Goal: Information Seeking & Learning: Learn about a topic

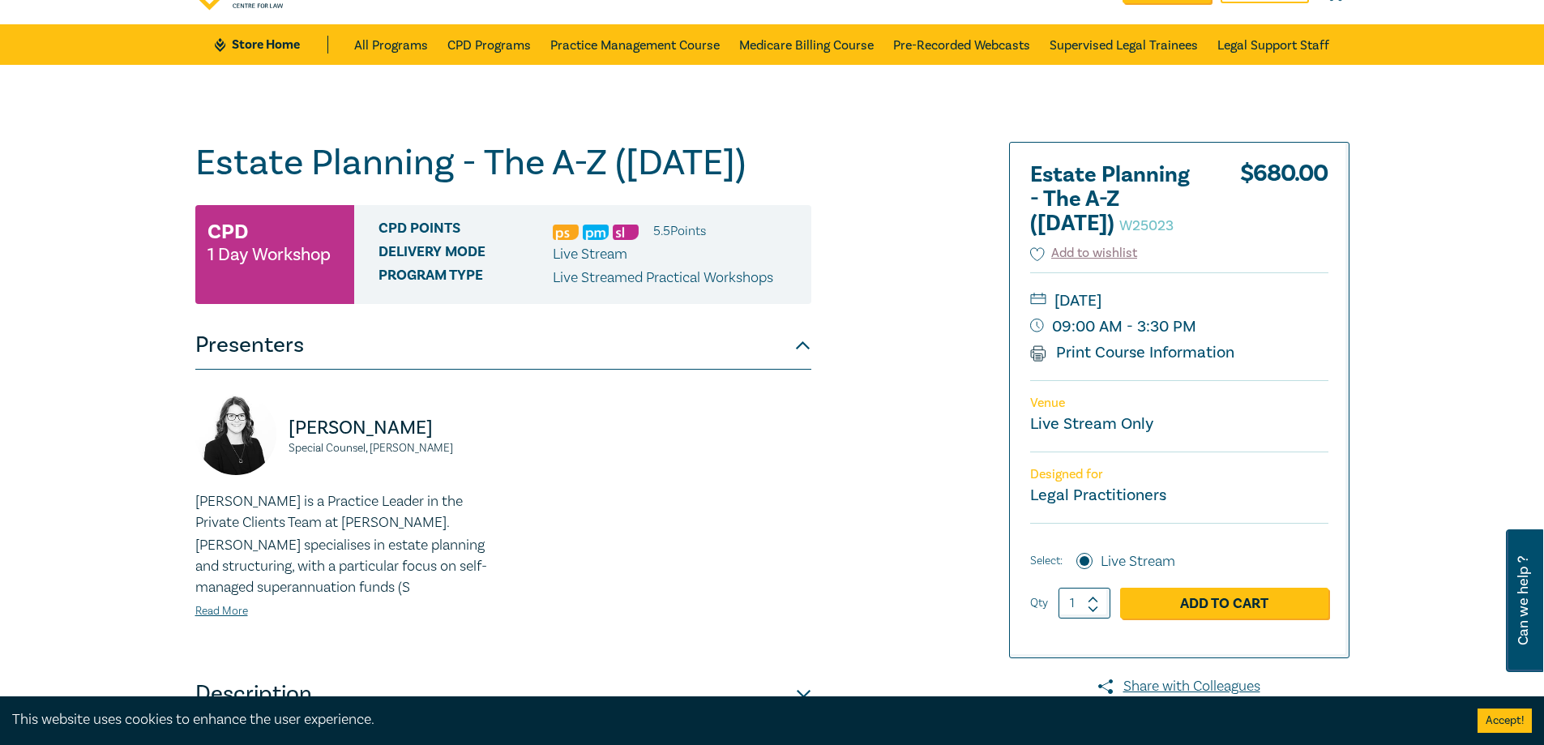
scroll to position [243, 0]
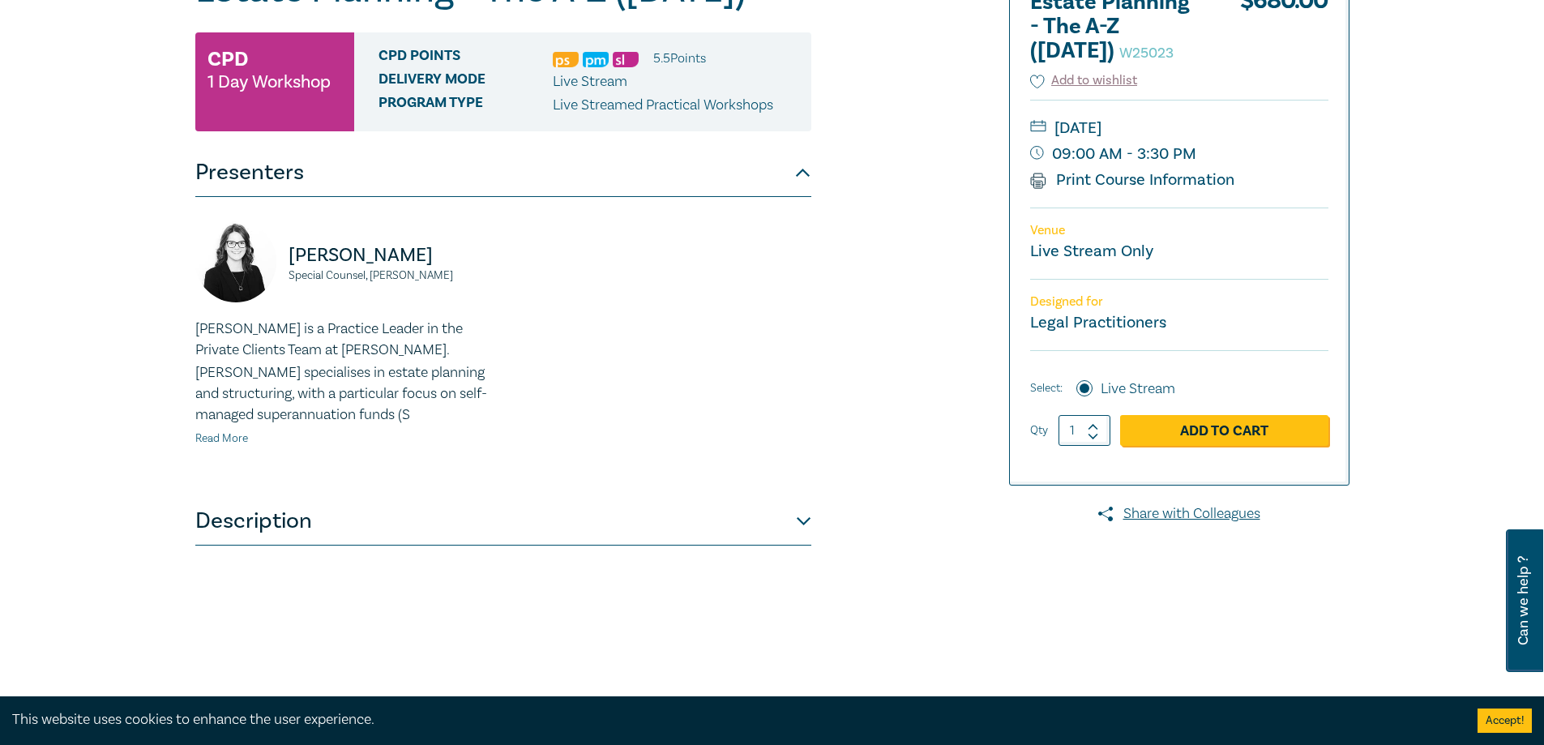
click at [231, 438] on link "Read More" at bounding box center [221, 438] width 53 height 15
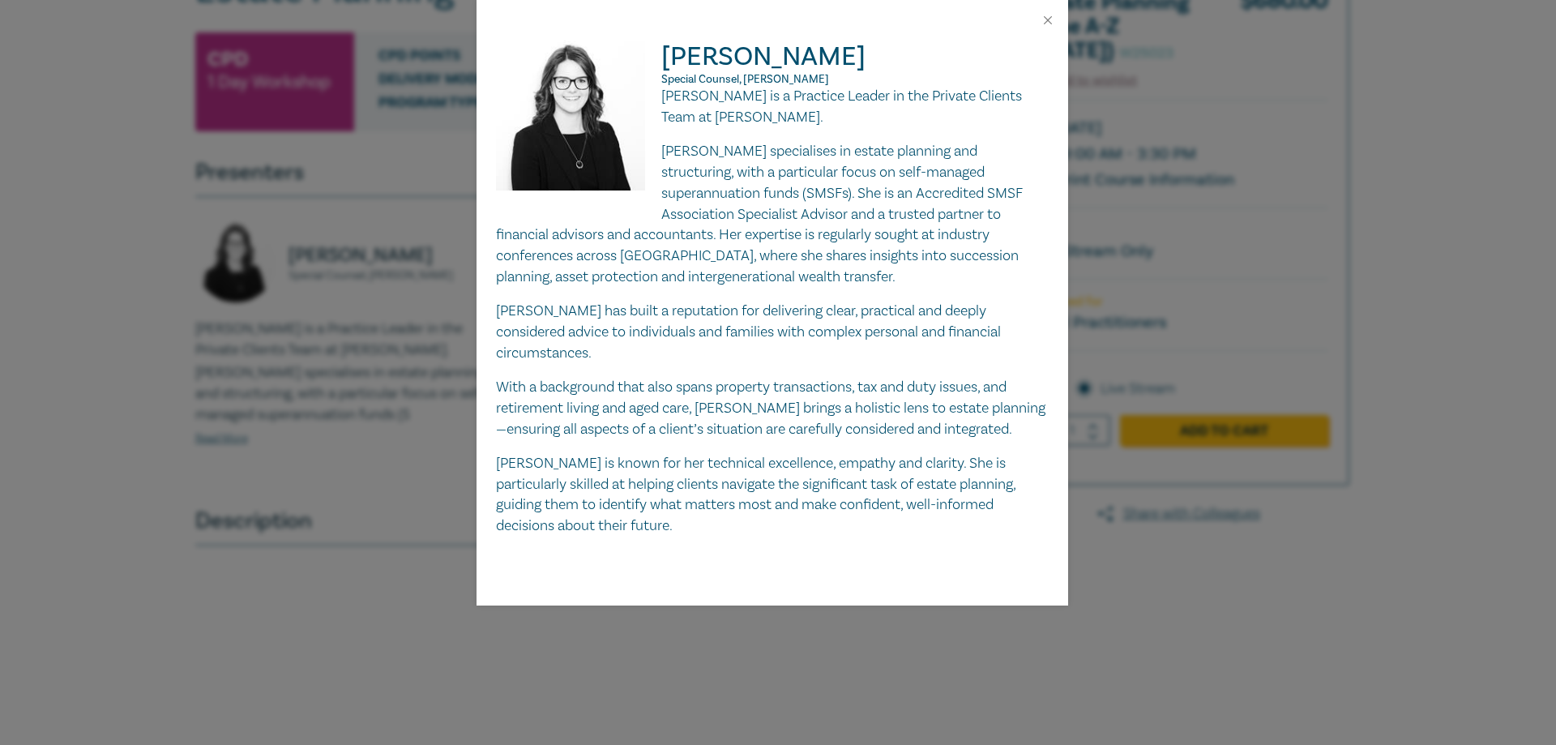
click at [318, 383] on div "[PERSON_NAME] Special Counsel, [PERSON_NAME] [PERSON_NAME] is a Practice Leader…" at bounding box center [778, 372] width 1556 height 745
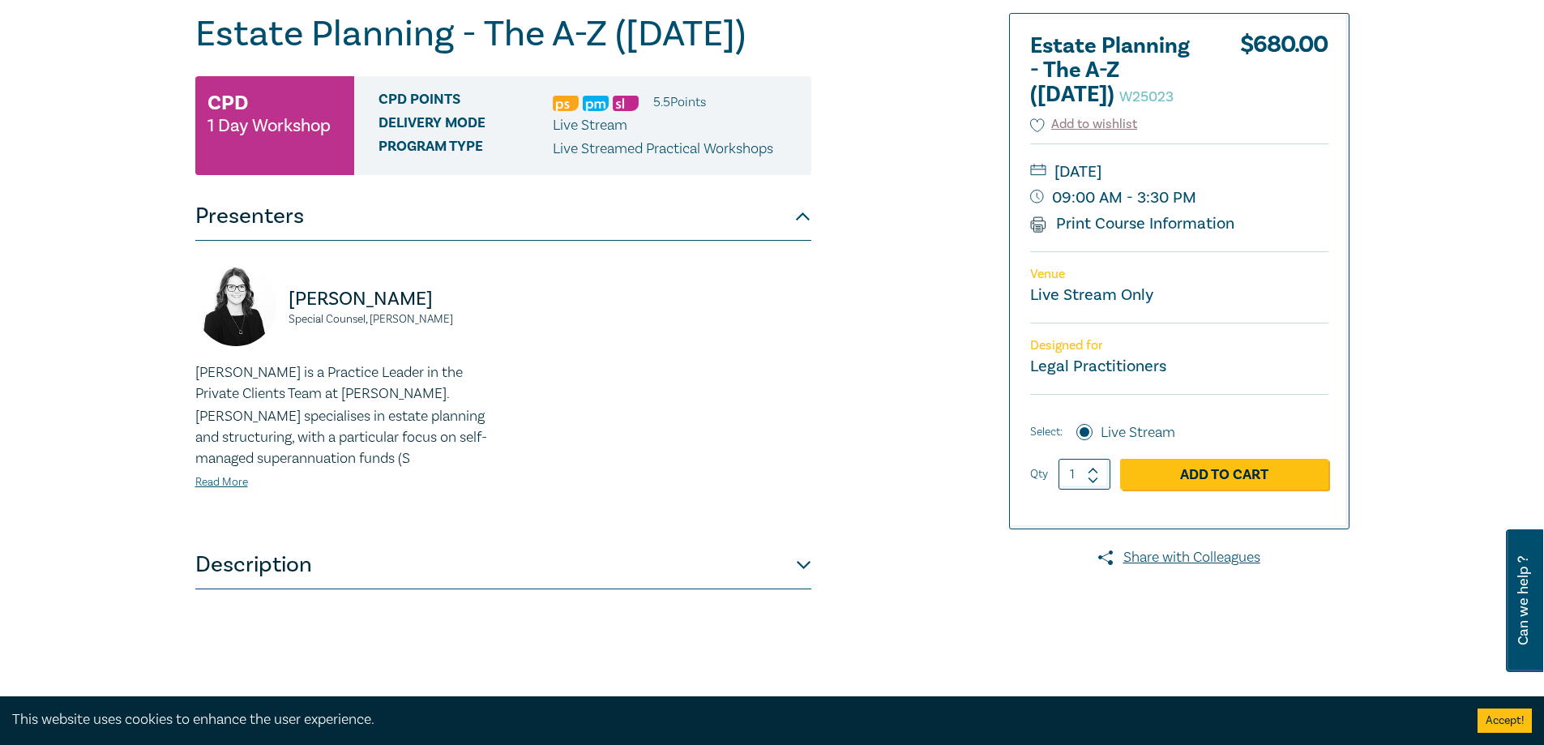
scroll to position [162, 0]
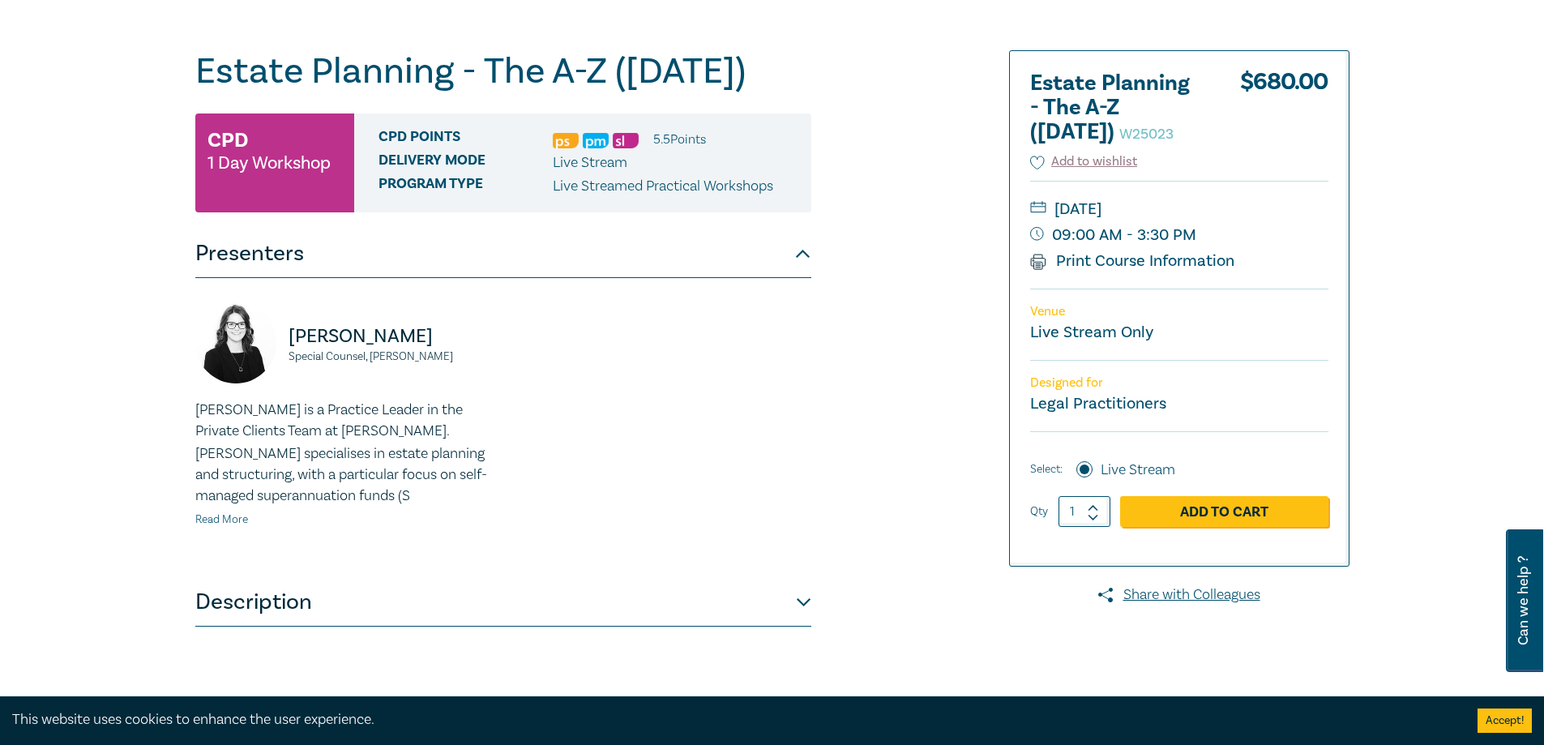
click at [225, 519] on link "Read More" at bounding box center [221, 519] width 53 height 15
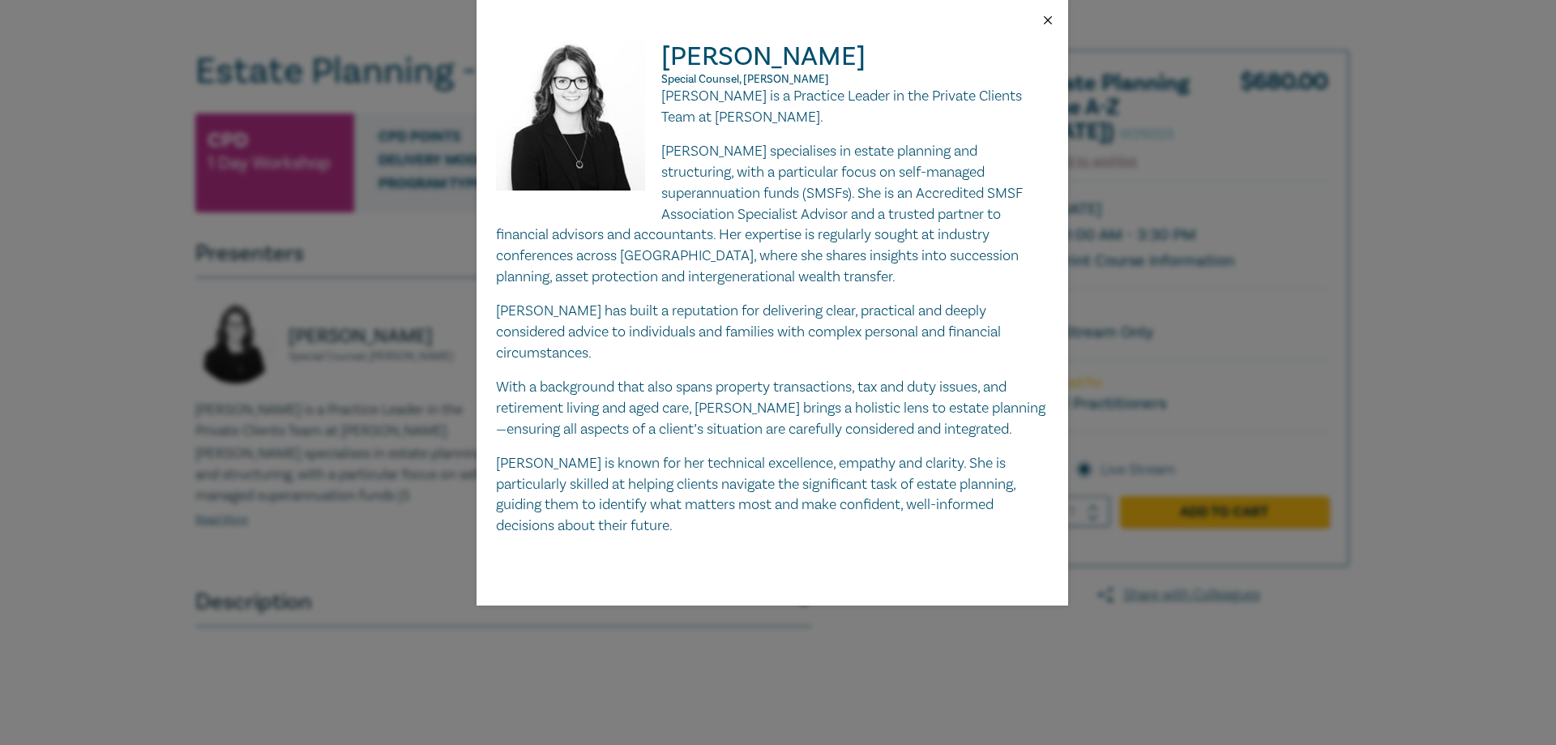
click at [1051, 19] on button "Close" at bounding box center [1048, 20] width 15 height 15
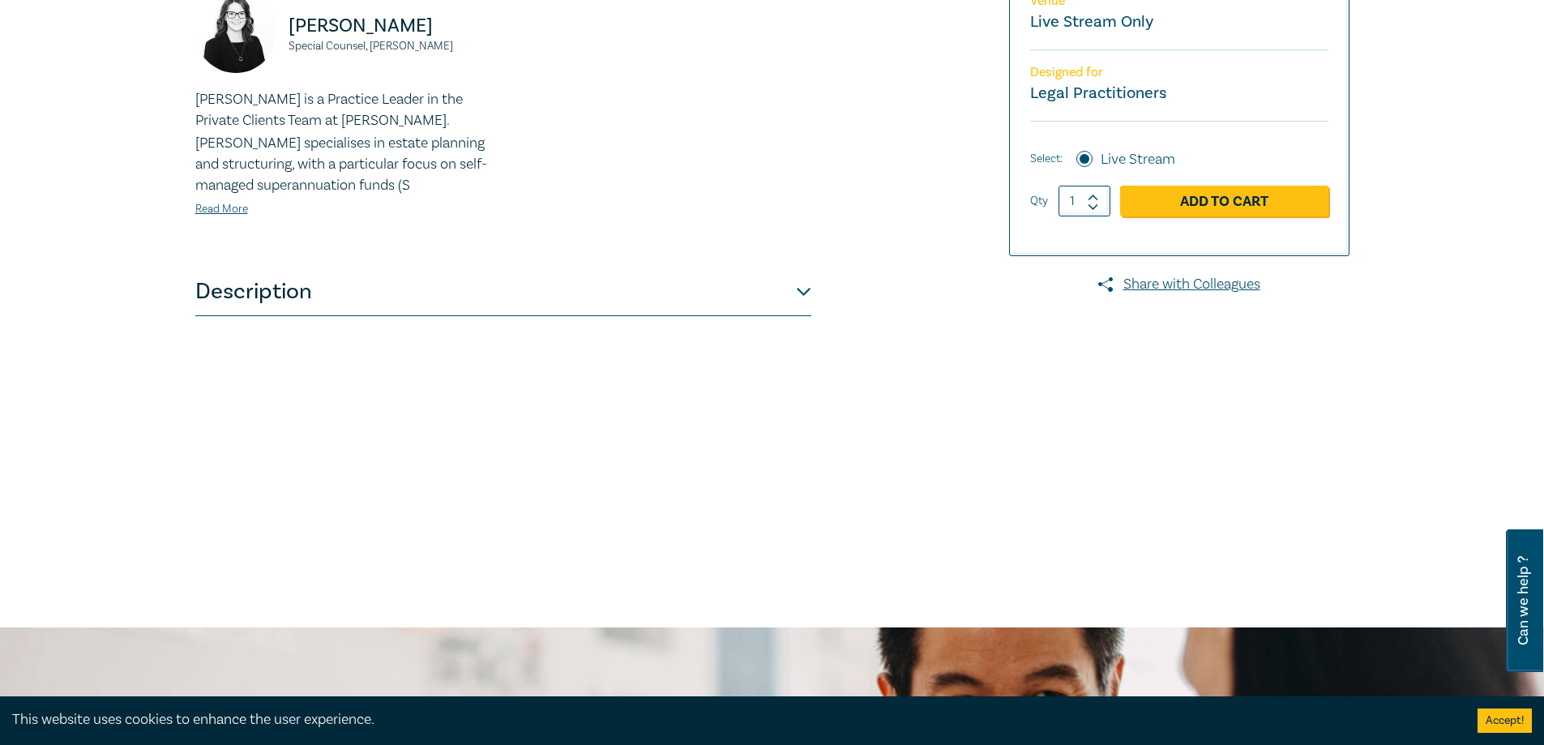
scroll to position [567, 0]
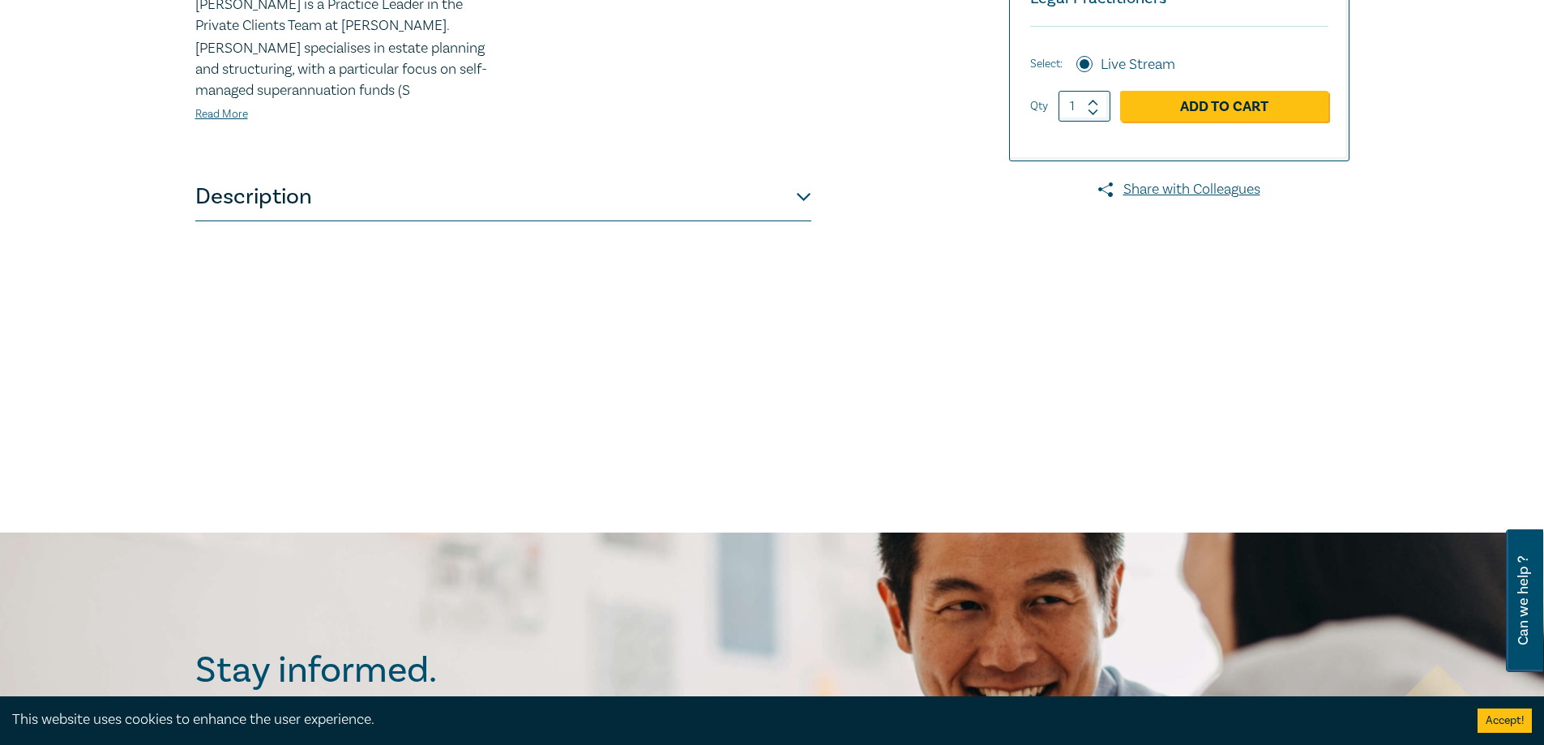
click at [379, 179] on button "Description" at bounding box center [503, 197] width 616 height 49
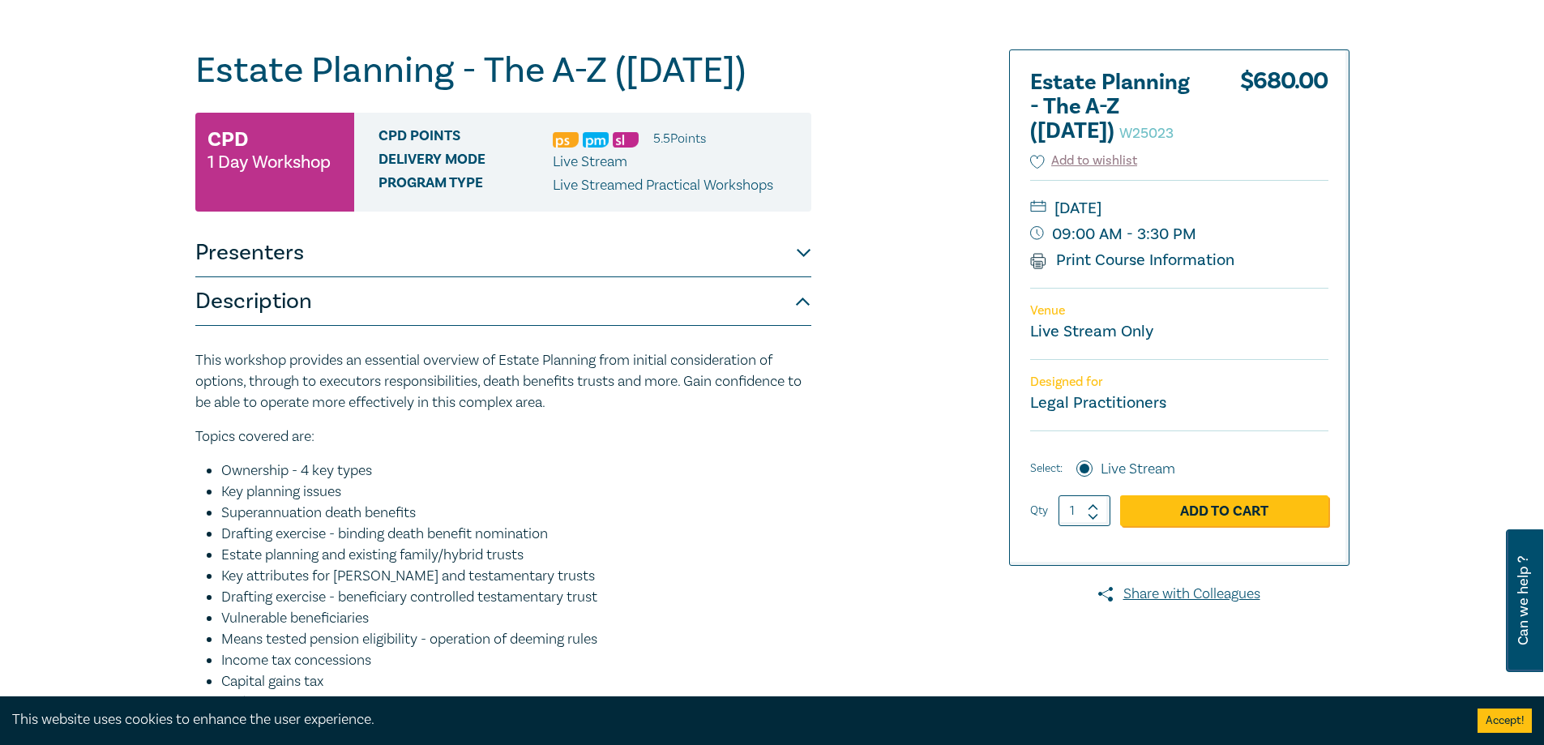
scroll to position [162, 0]
click at [358, 242] on button "Presenters" at bounding box center [503, 253] width 616 height 49
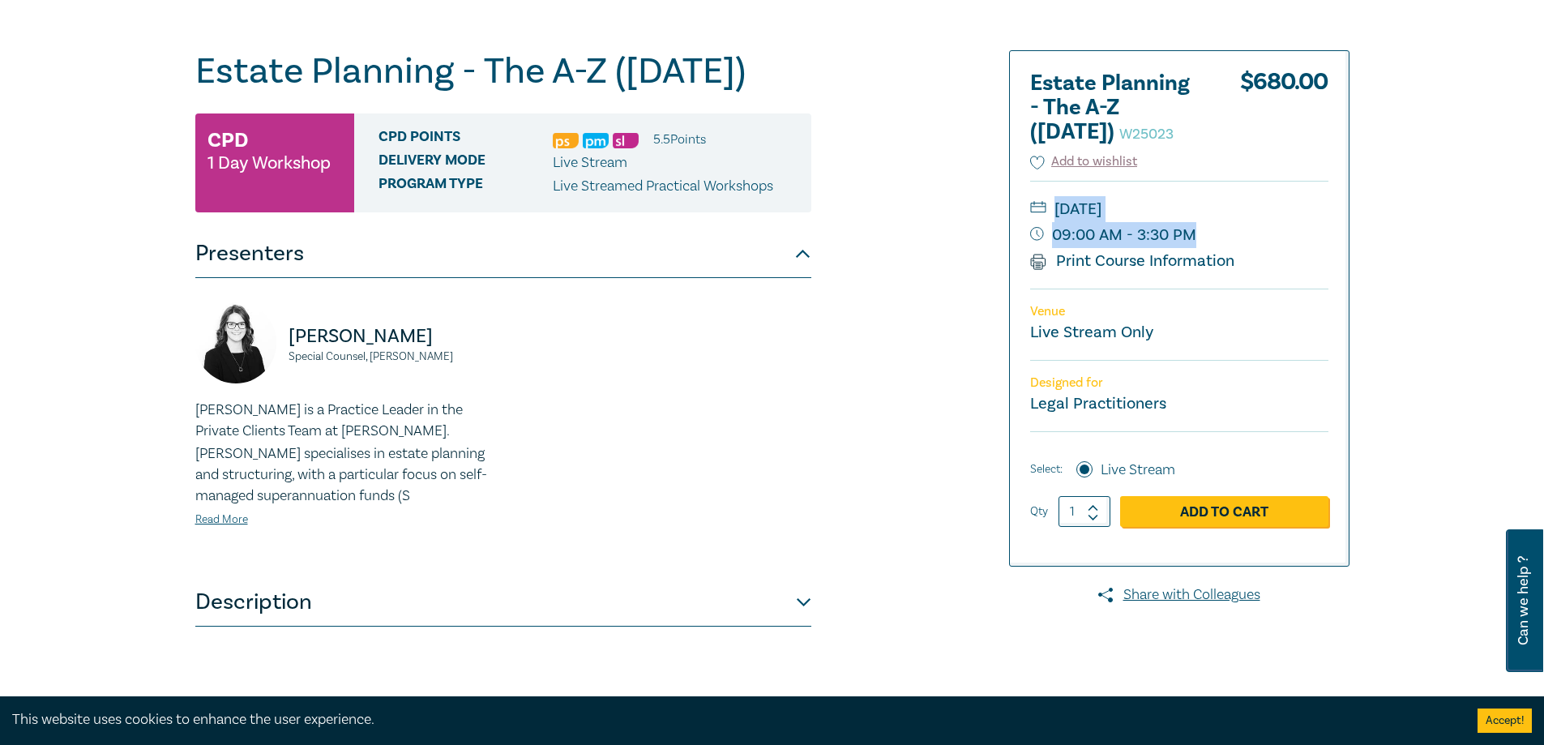
drag, startPoint x: 1219, startPoint y: 242, endPoint x: 1055, endPoint y: 212, distance: 167.2
click at [1055, 212] on div "[DATE] 09:00 AM - 3:30 PM Print Course Information" at bounding box center [1179, 235] width 298 height 108
copy div "[DATE] 09:00 AM - 3:30 PM"
click at [648, 438] on div "[PERSON_NAME] Special Counsel, [PERSON_NAME] [PERSON_NAME] is a Practice Leader…" at bounding box center [503, 427] width 635 height 251
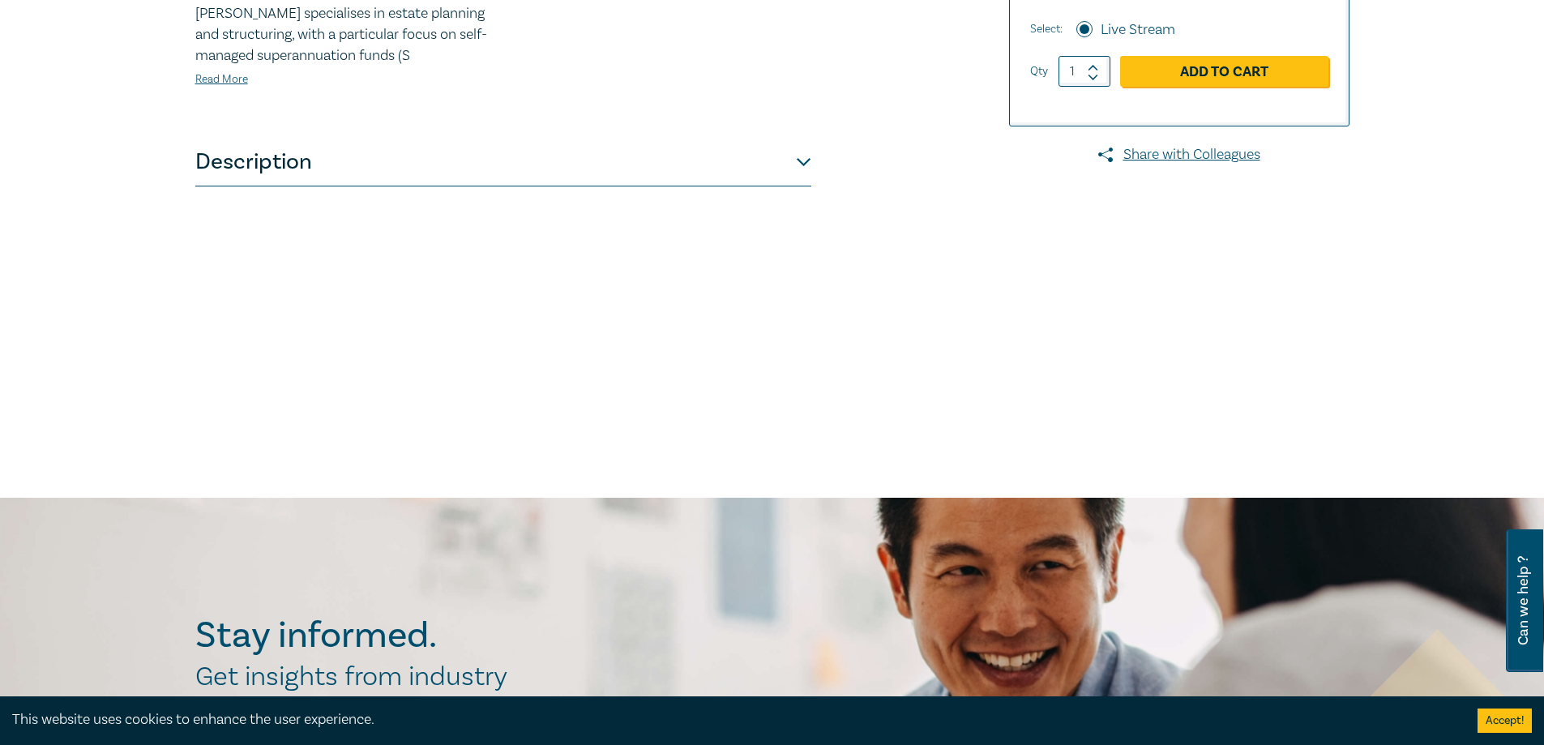
scroll to position [486, 0]
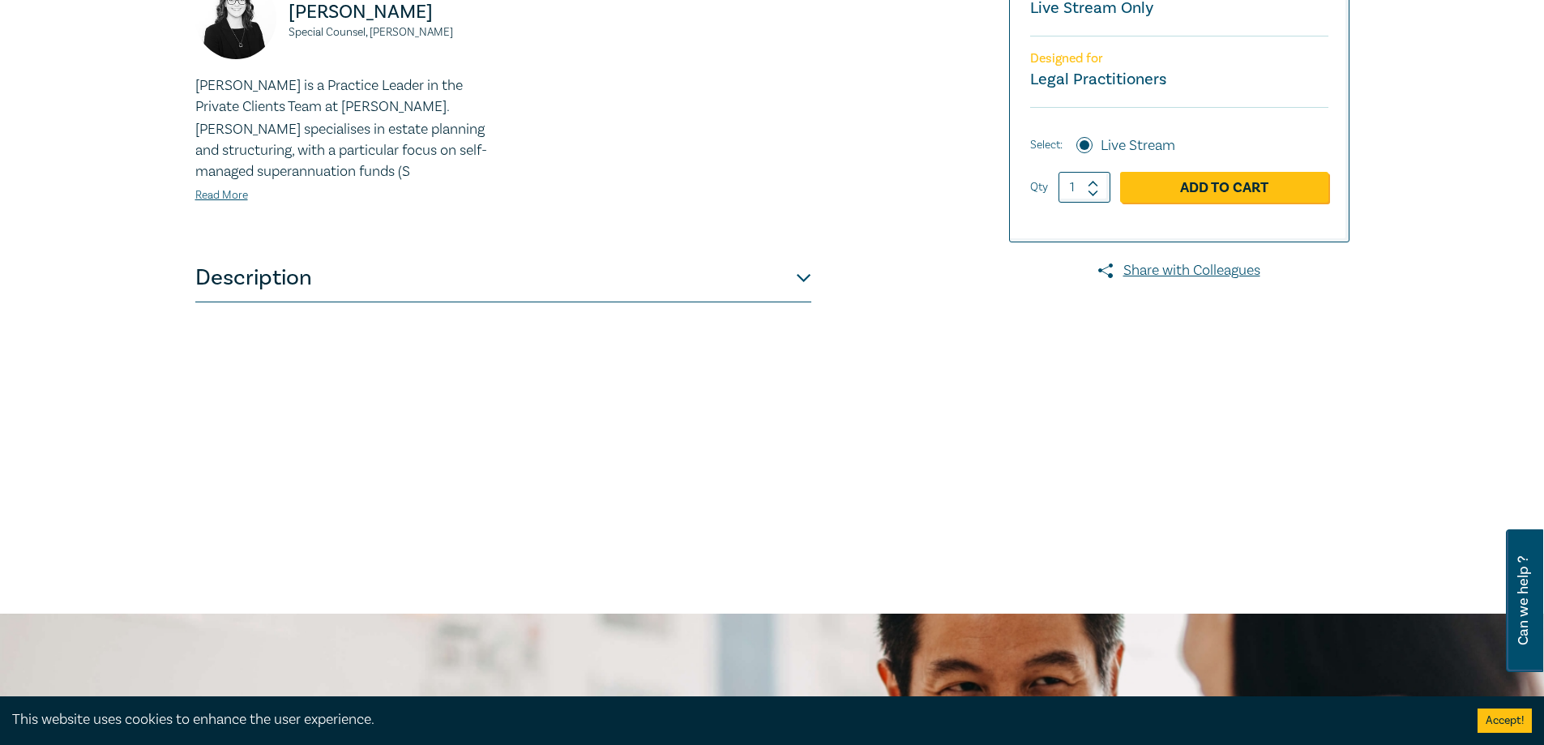
click at [562, 286] on button "Description" at bounding box center [503, 278] width 616 height 49
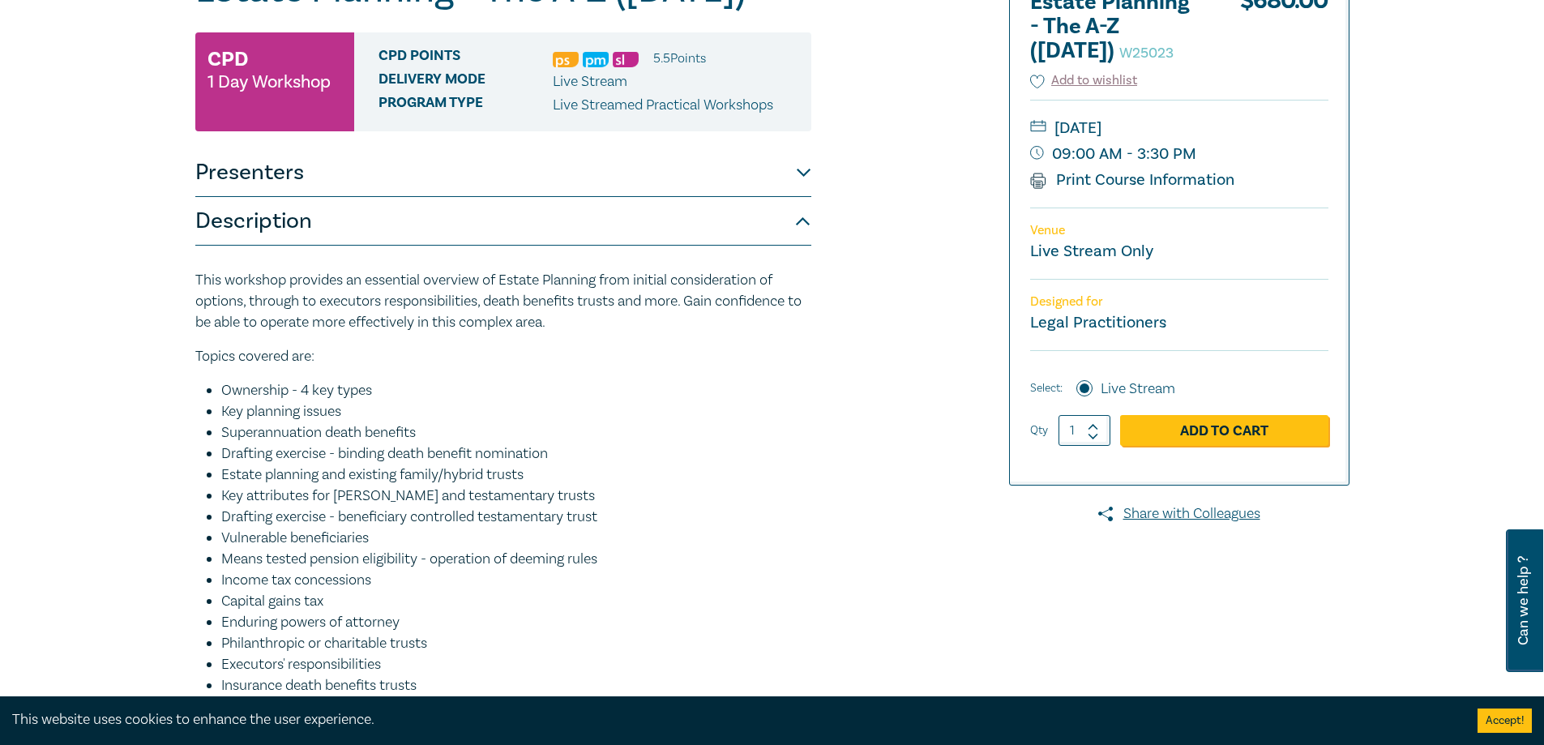
scroll to position [0, 0]
